Goal: Find specific page/section: Locate a particular part of the current website

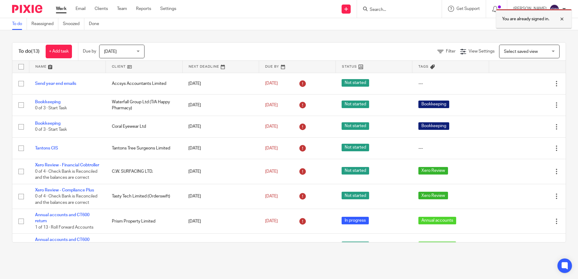
click at [560, 20] on div at bounding box center [557, 18] width 16 height 7
click at [377, 9] on input "Search" at bounding box center [396, 9] width 54 height 5
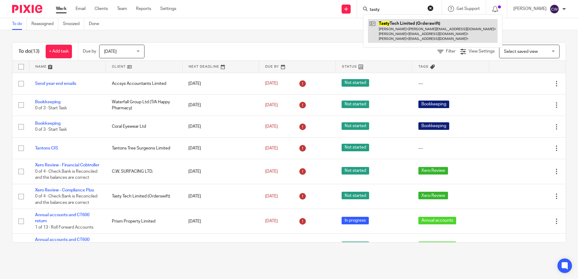
type input "tasty"
click at [433, 25] on link at bounding box center [433, 31] width 130 height 24
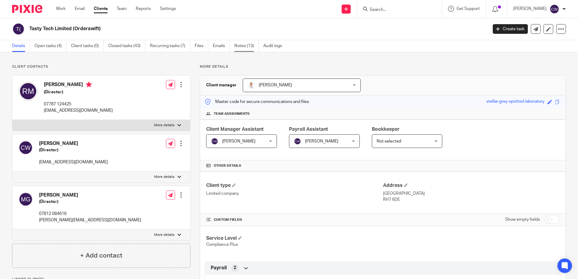
click at [241, 46] on link "Notes (13)" at bounding box center [246, 46] width 24 height 12
